Goal: Task Accomplishment & Management: Manage account settings

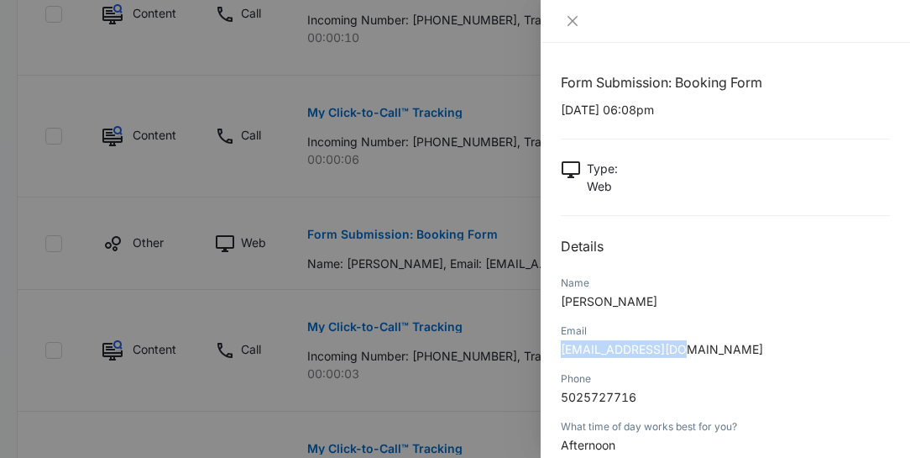
scroll to position [191, 0]
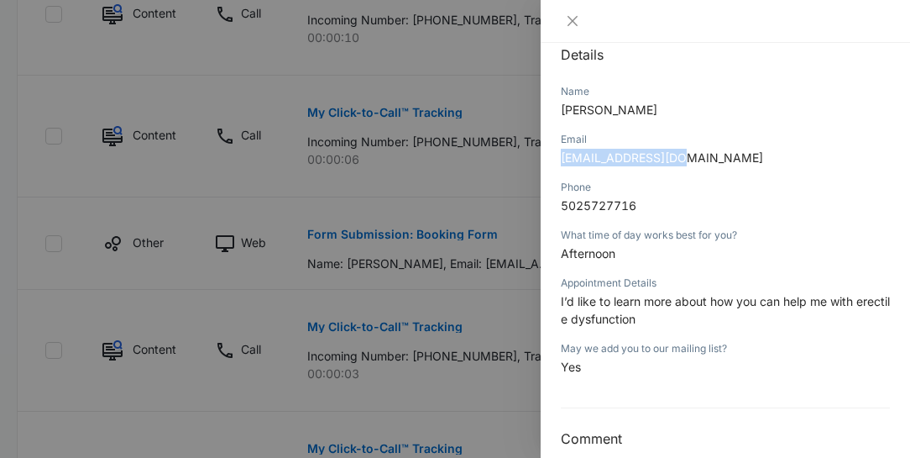
drag, startPoint x: 638, startPoint y: 106, endPoint x: 559, endPoint y: 106, distance: 78.9
click at [559, 106] on div "Form Submission: Booking Form [DATE] 06:08pm Type : Web Details Name [PERSON_NA…" at bounding box center [725, 250] width 369 height 415
copy span "[PERSON_NAME]"
click at [569, 22] on icon "close" at bounding box center [572, 20] width 13 height 13
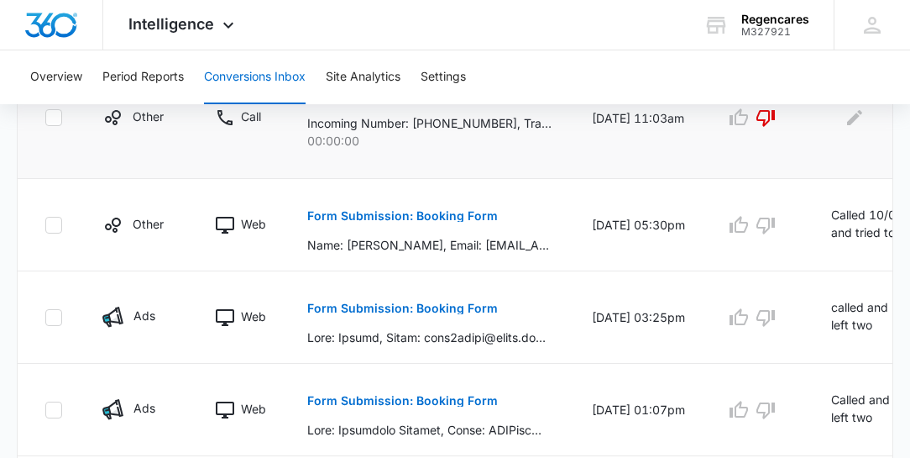
scroll to position [959, 0]
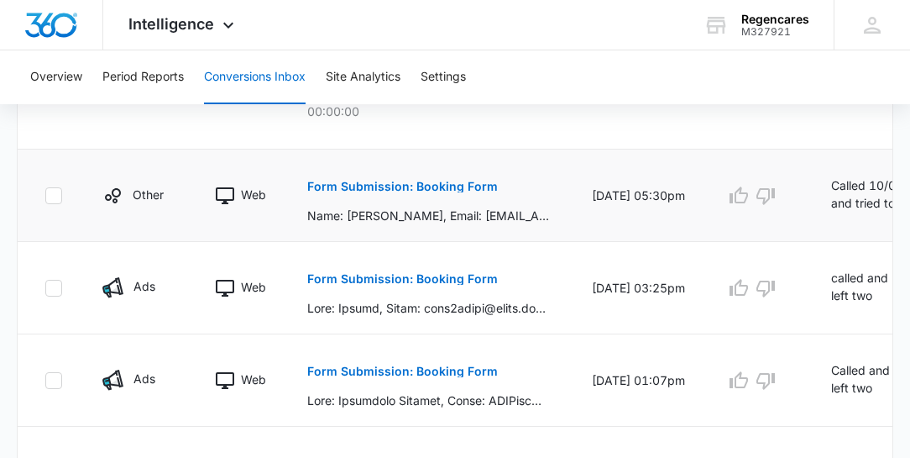
click at [857, 186] on p "Called 10/05 and tried to leave a message and voicemail was full. so, I sent an…" at bounding box center [868, 195] width 74 height 38
click at [817, 227] on td "Called 10/05 and tried to leave a message and voicemail was full. so, I sent an…" at bounding box center [881, 195] width 141 height 92
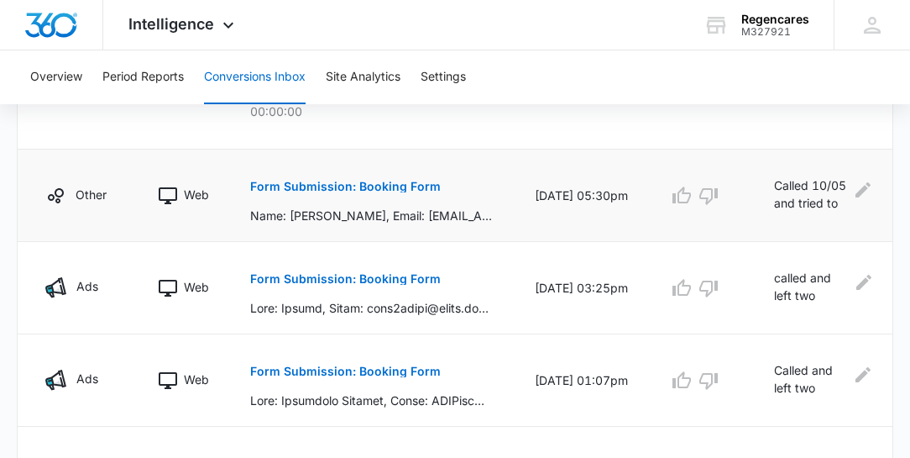
scroll to position [0, 58]
click at [862, 186] on icon "Edit Comments" at bounding box center [862, 189] width 15 height 15
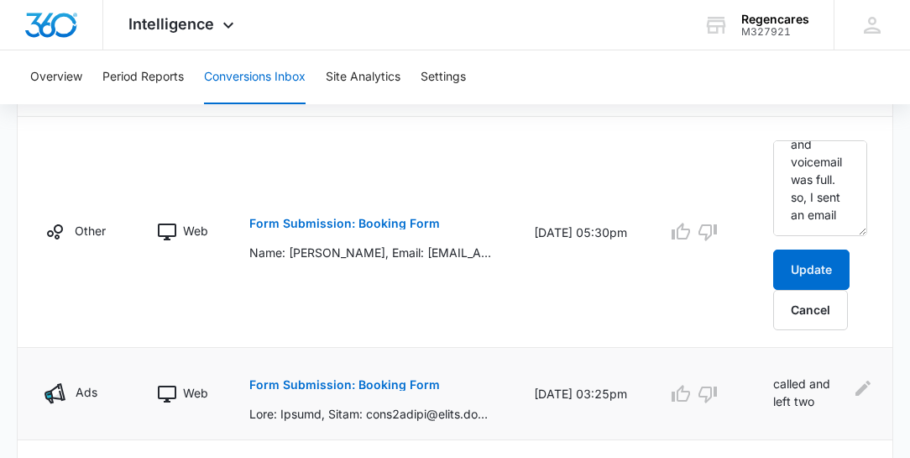
scroll to position [1008, 0]
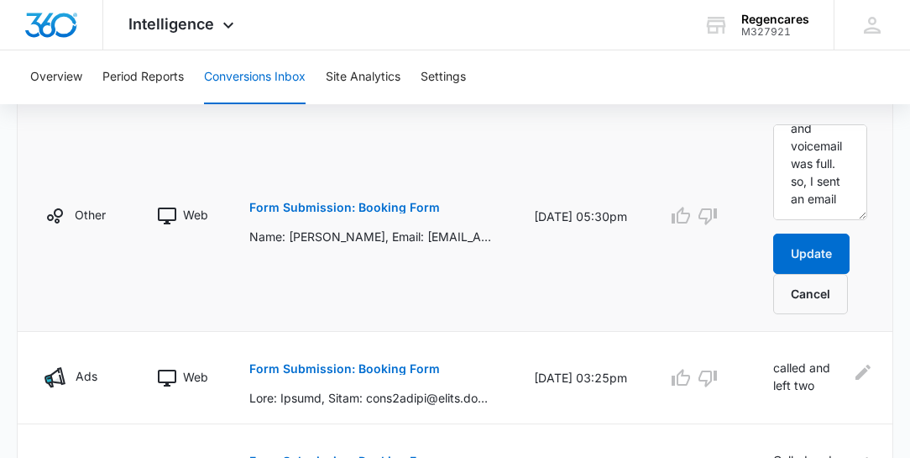
click at [405, 203] on p "Form Submission: Booking Form" at bounding box center [344, 208] width 191 height 12
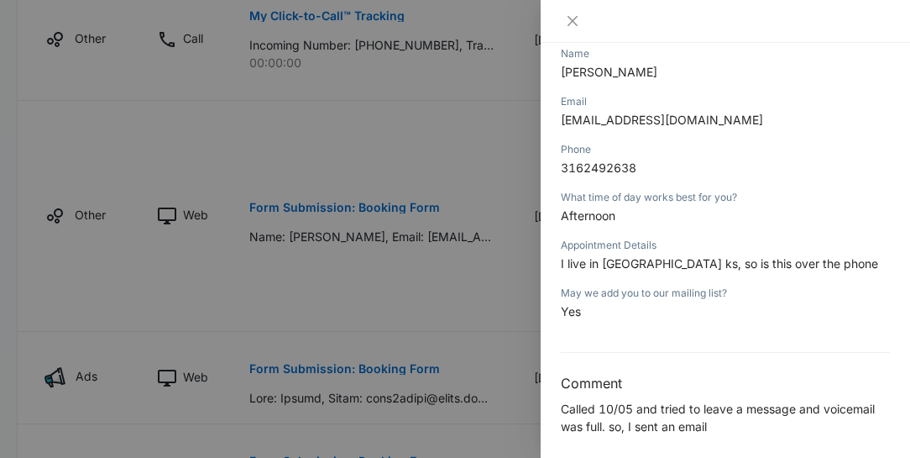
scroll to position [237, 0]
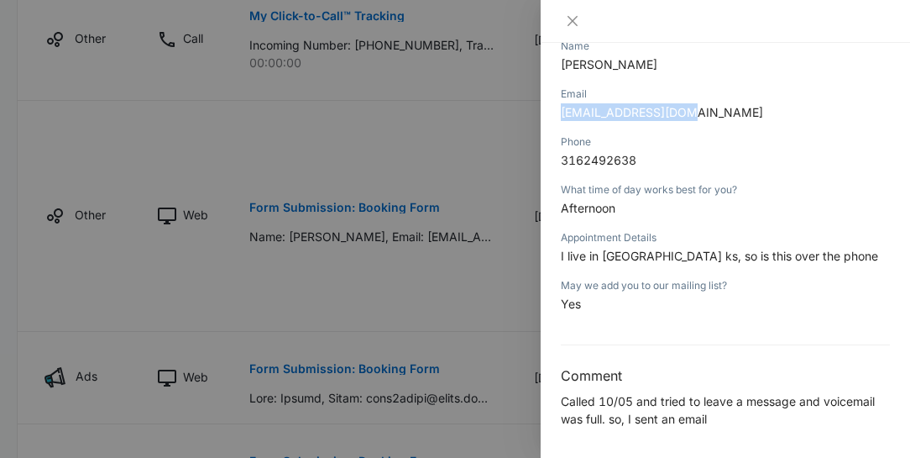
drag, startPoint x: 692, startPoint y: 110, endPoint x: 556, endPoint y: 115, distance: 136.1
click at [556, 115] on div "Form Submission: Booking Form [DATE] 05:30pm Type : Web Details Name [PERSON_NA…" at bounding box center [725, 250] width 369 height 415
copy span "[EMAIL_ADDRESS][DOMAIN_NAME]"
drag, startPoint x: 674, startPoint y: 62, endPoint x: 562, endPoint y: 65, distance: 112.6
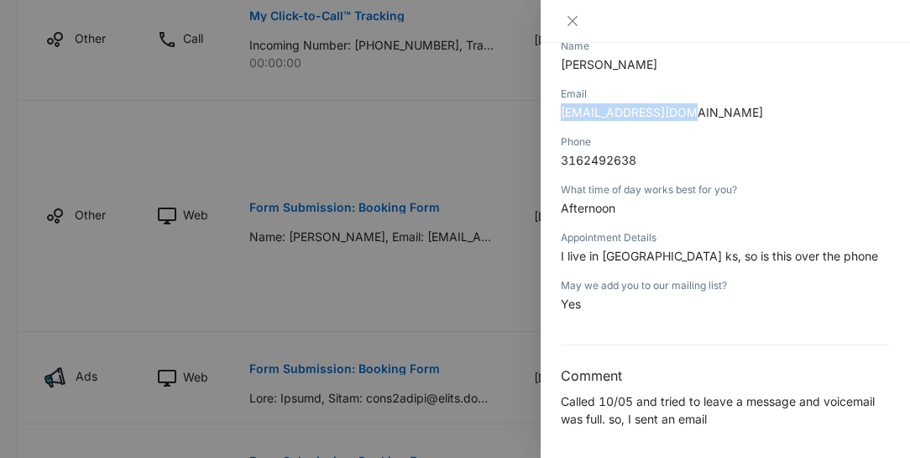
click at [562, 65] on p "[PERSON_NAME]" at bounding box center [725, 64] width 329 height 18
copy span "[PERSON_NAME]"
